Goal: Task Accomplishment & Management: Manage account settings

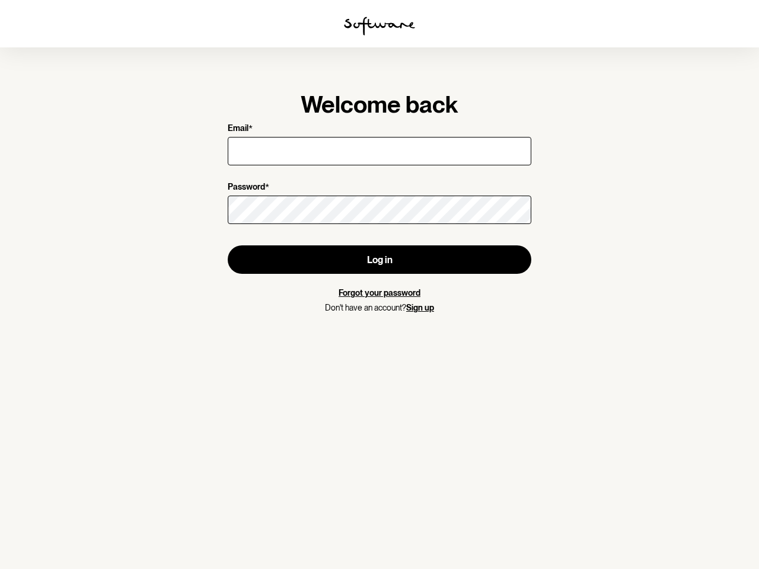
click at [380, 26] on img at bounding box center [379, 26] width 71 height 19
